Goal: Information Seeking & Learning: Learn about a topic

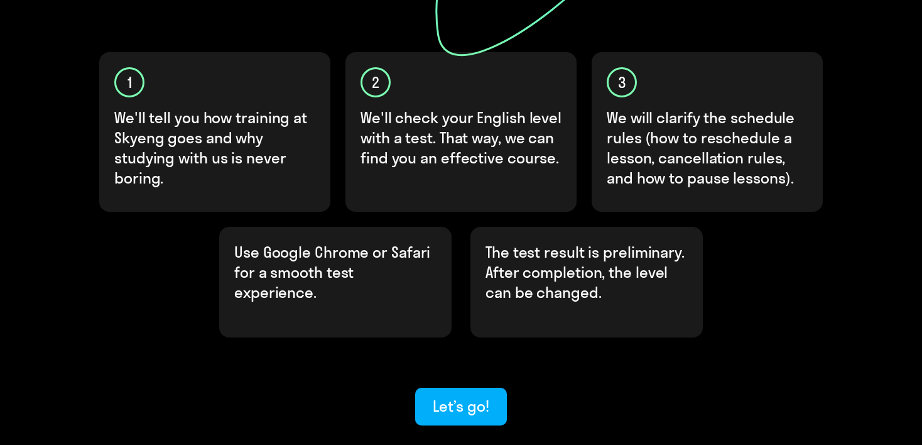
scroll to position [439, 0]
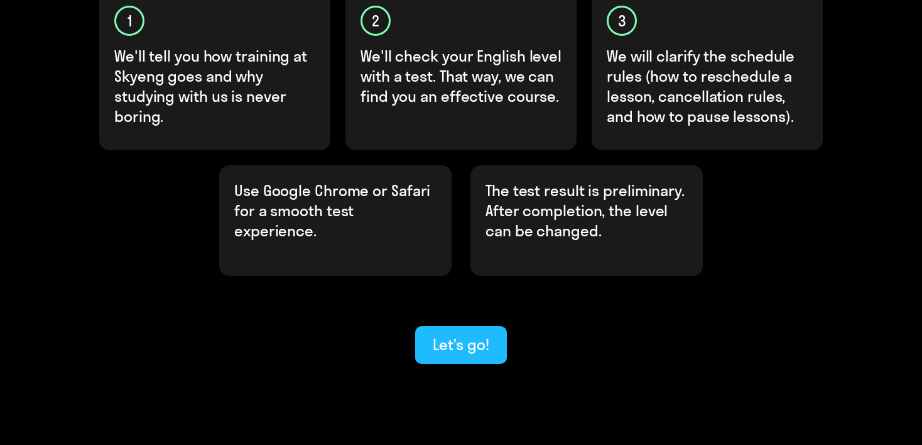
click at [464, 334] on div "Let’s go!" at bounding box center [461, 344] width 56 height 20
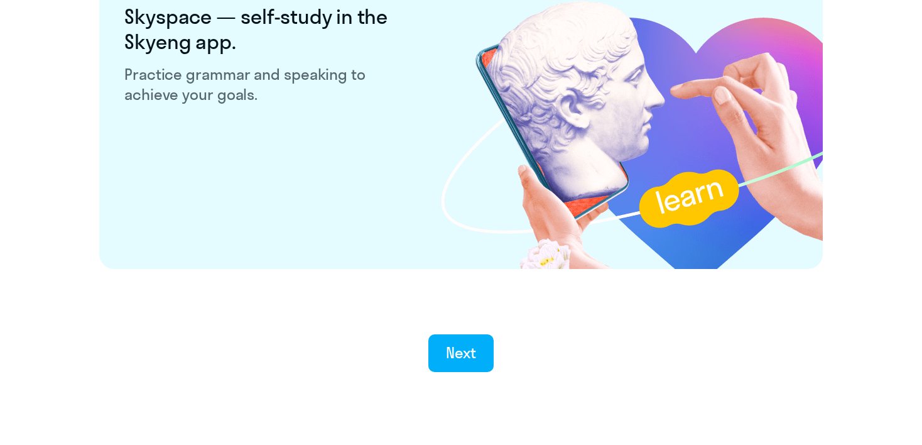
scroll to position [2467, 0]
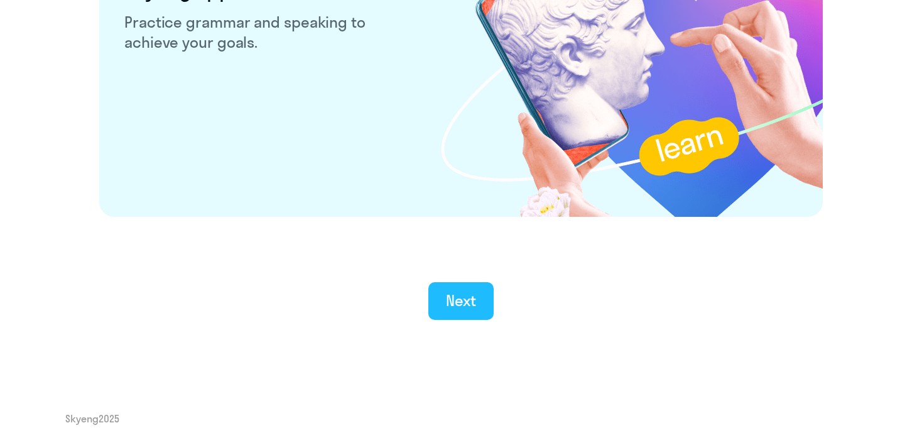
click at [432, 293] on button "Next" at bounding box center [461, 301] width 66 height 38
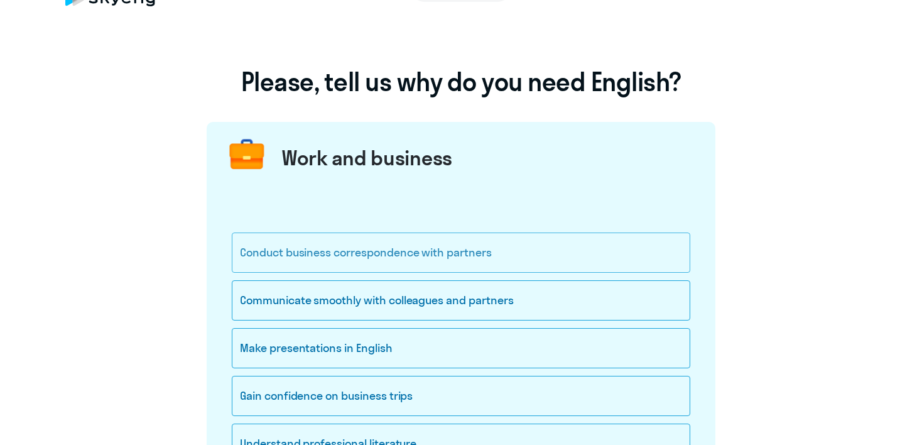
scroll to position [63, 0]
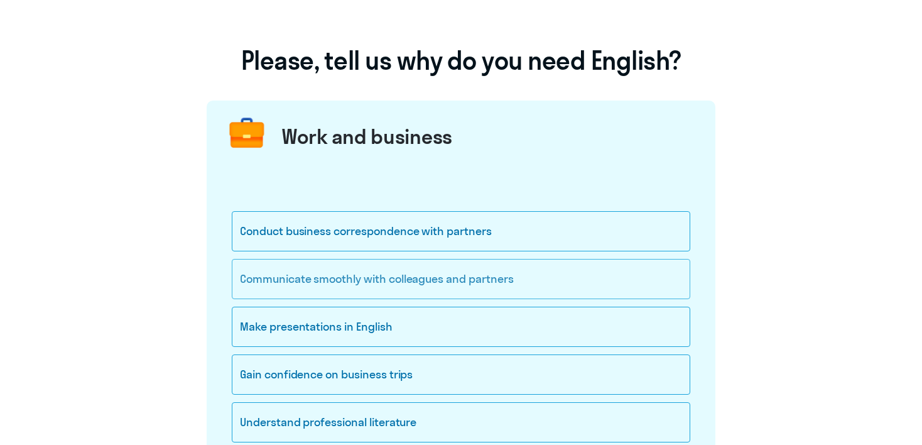
click at [522, 286] on div "Communicate smoothly with colleagues and partners" at bounding box center [461, 279] width 459 height 40
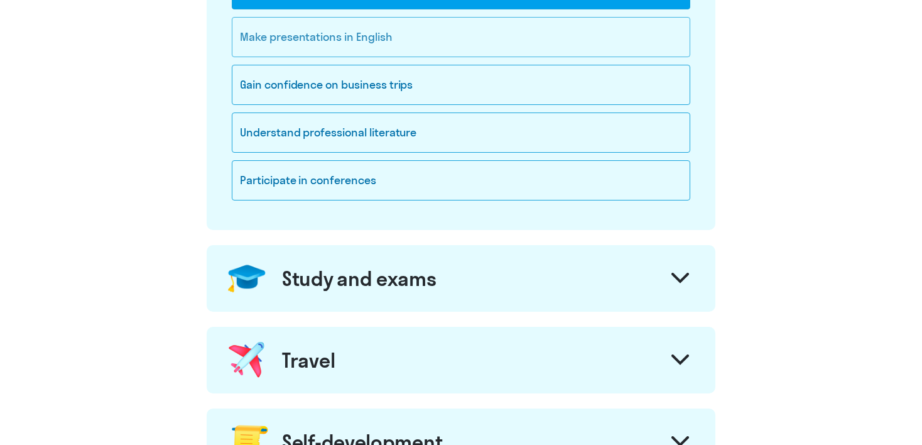
scroll to position [377, 0]
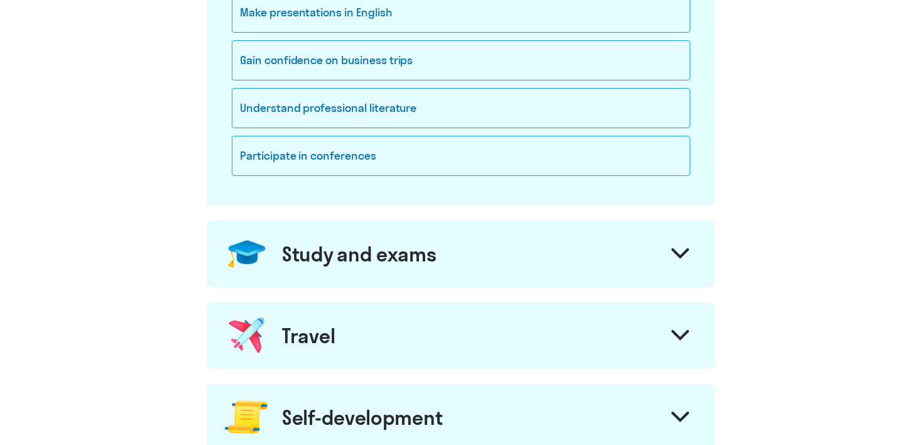
click at [680, 254] on icon at bounding box center [680, 253] width 15 height 8
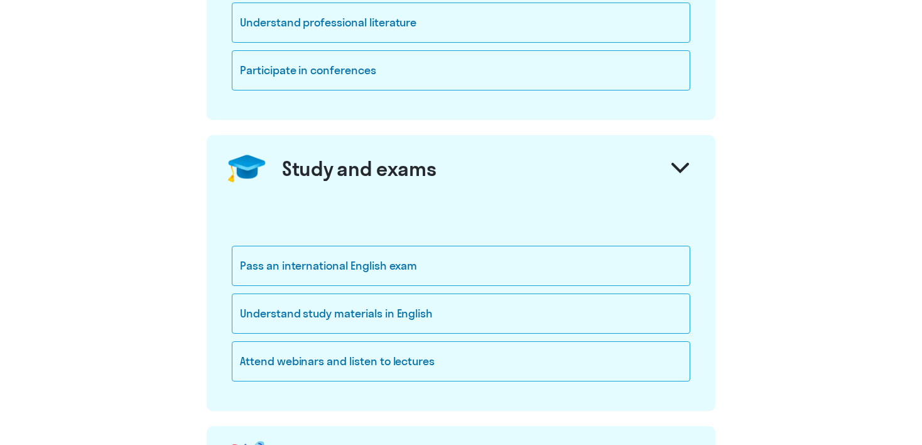
scroll to position [503, 0]
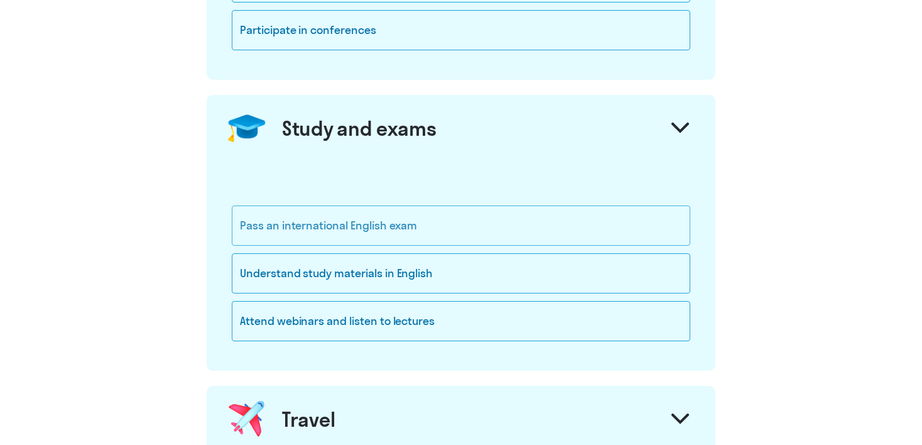
click at [550, 226] on div "Pass an international English exam" at bounding box center [461, 225] width 459 height 40
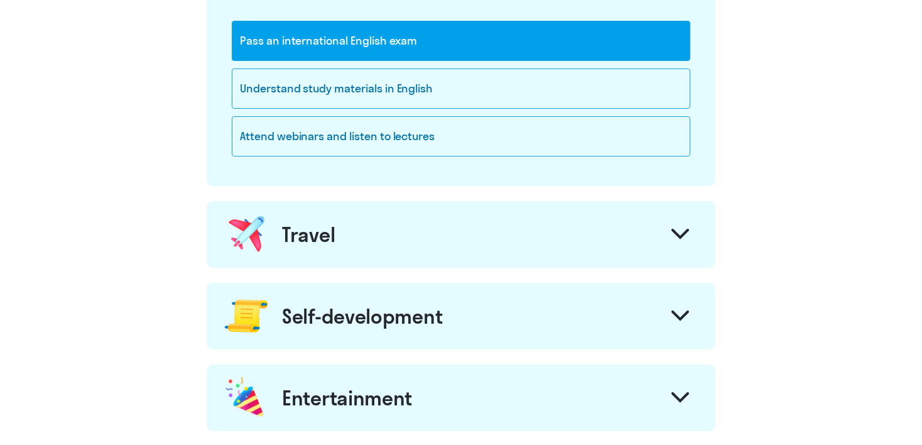
scroll to position [691, 0]
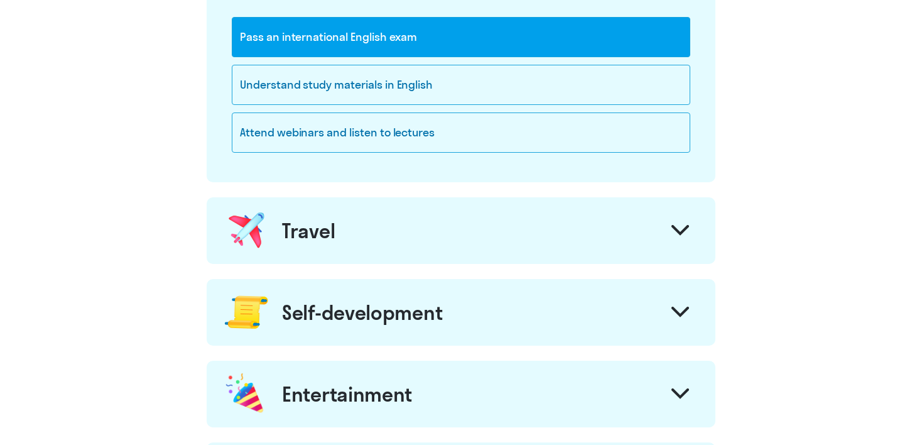
click at [565, 237] on div "Travel" at bounding box center [461, 230] width 509 height 67
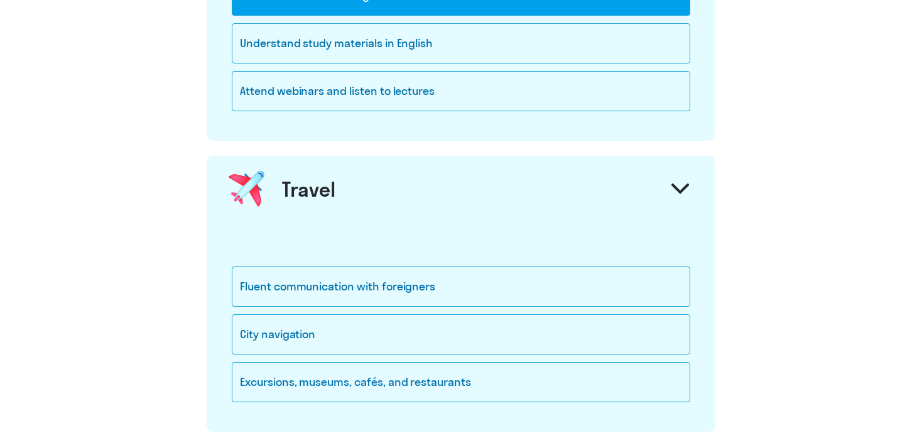
scroll to position [754, 0]
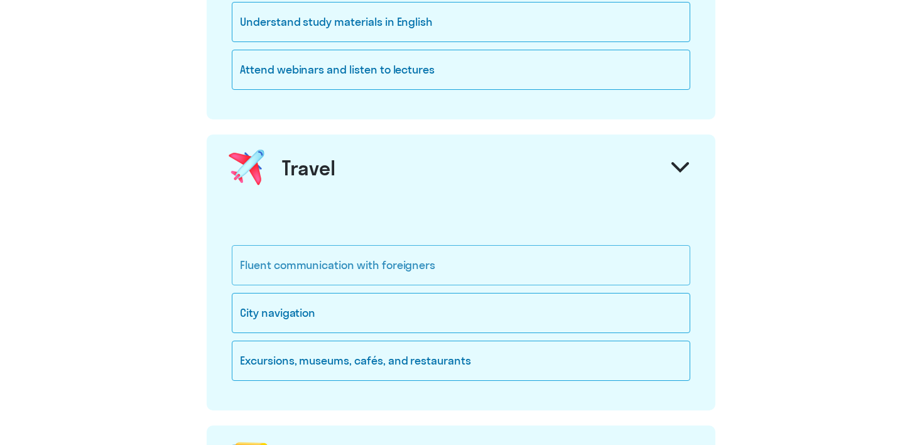
click at [497, 262] on div "Fluent communication with foreigners" at bounding box center [461, 265] width 459 height 40
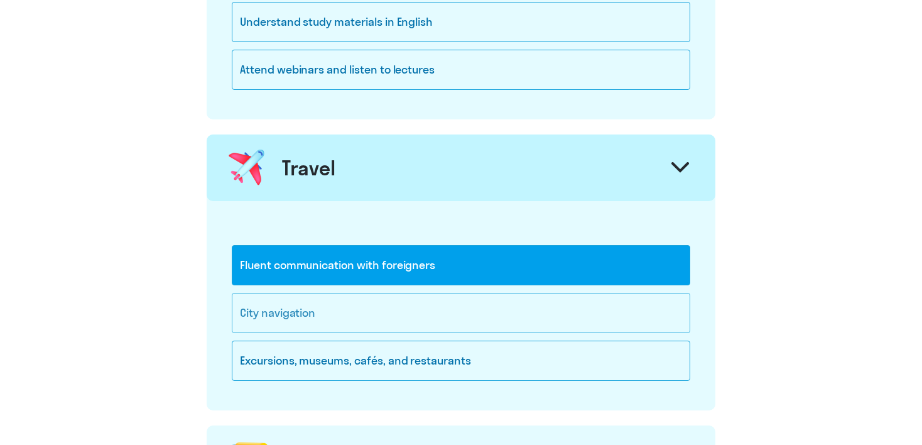
click at [469, 297] on div "City navigation" at bounding box center [461, 313] width 459 height 40
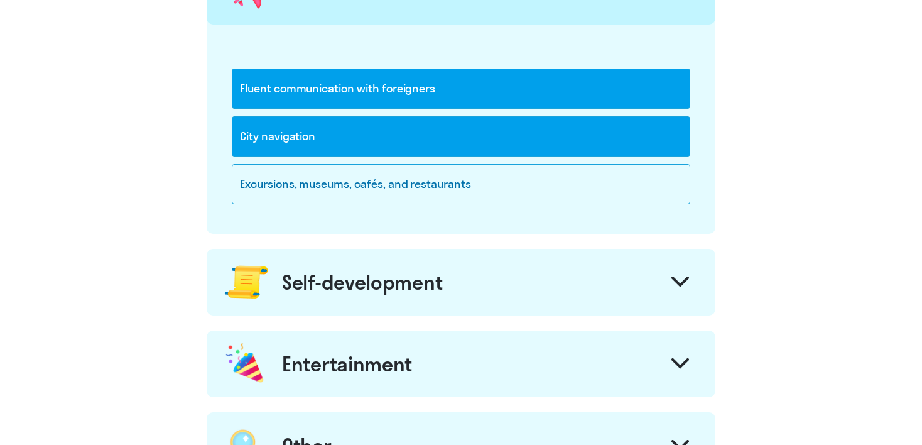
scroll to position [1131, 0]
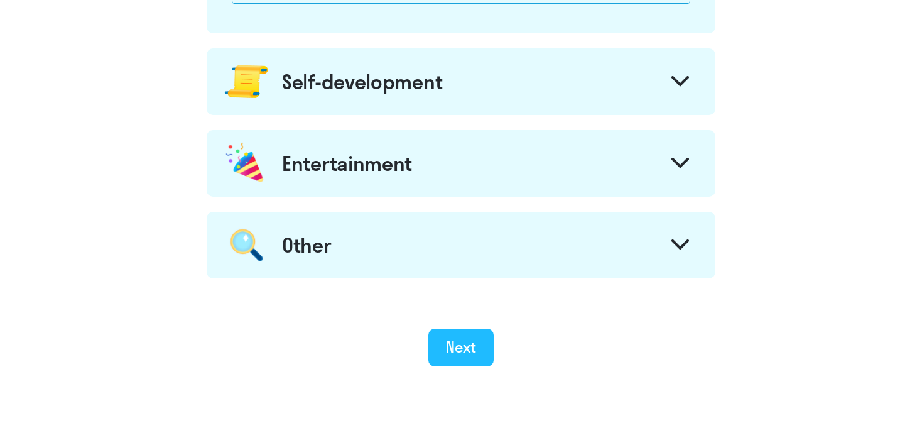
click at [472, 340] on div "Next" at bounding box center [461, 347] width 31 height 20
